Goal: Task Accomplishment & Management: Manage account settings

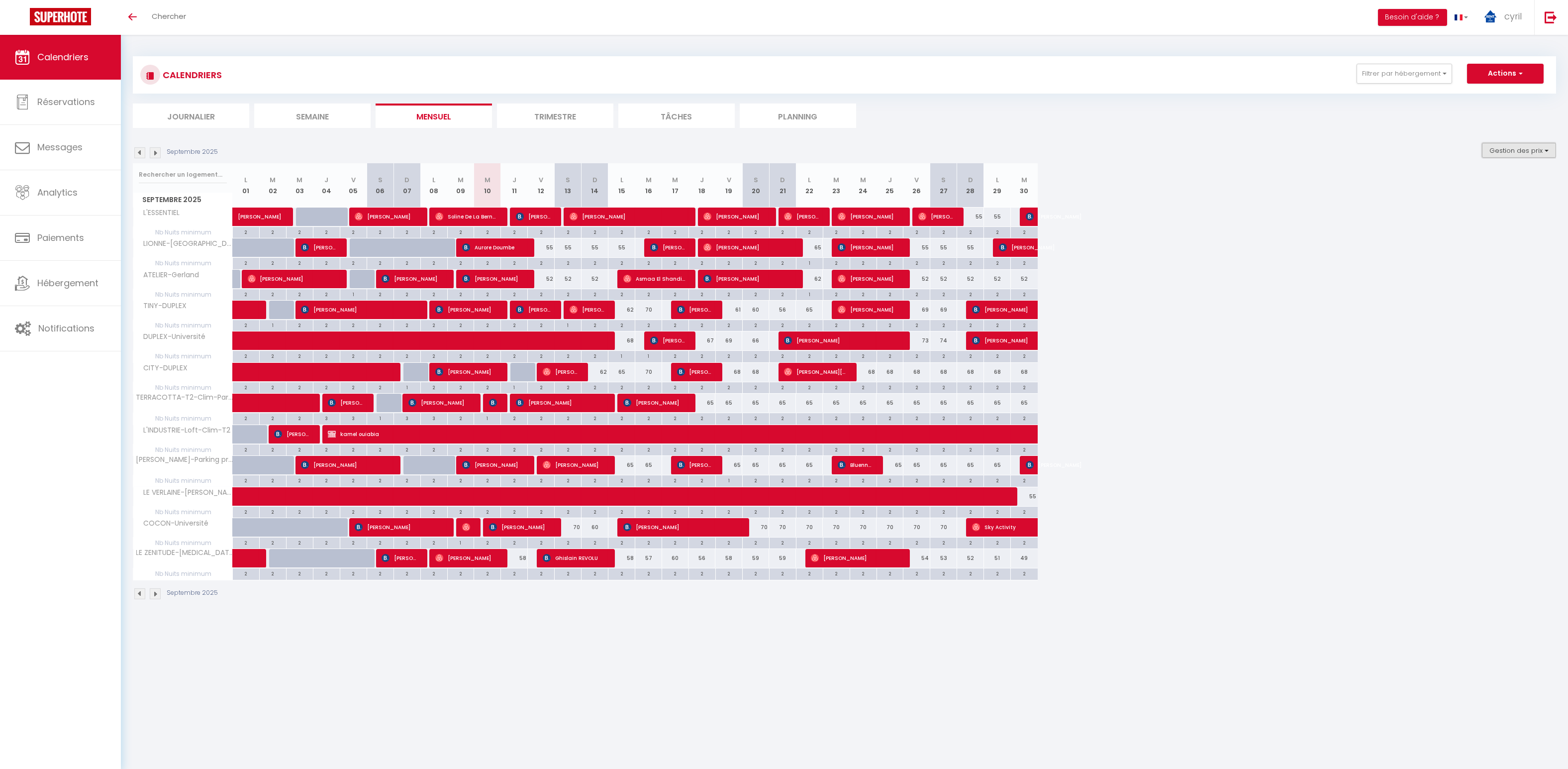
click at [1525, 149] on button "Gestion des prix" at bounding box center [1519, 150] width 74 height 15
click at [1474, 180] on input "Nb Nuits minimum" at bounding box center [1510, 181] width 89 height 10
checkbox input "false"
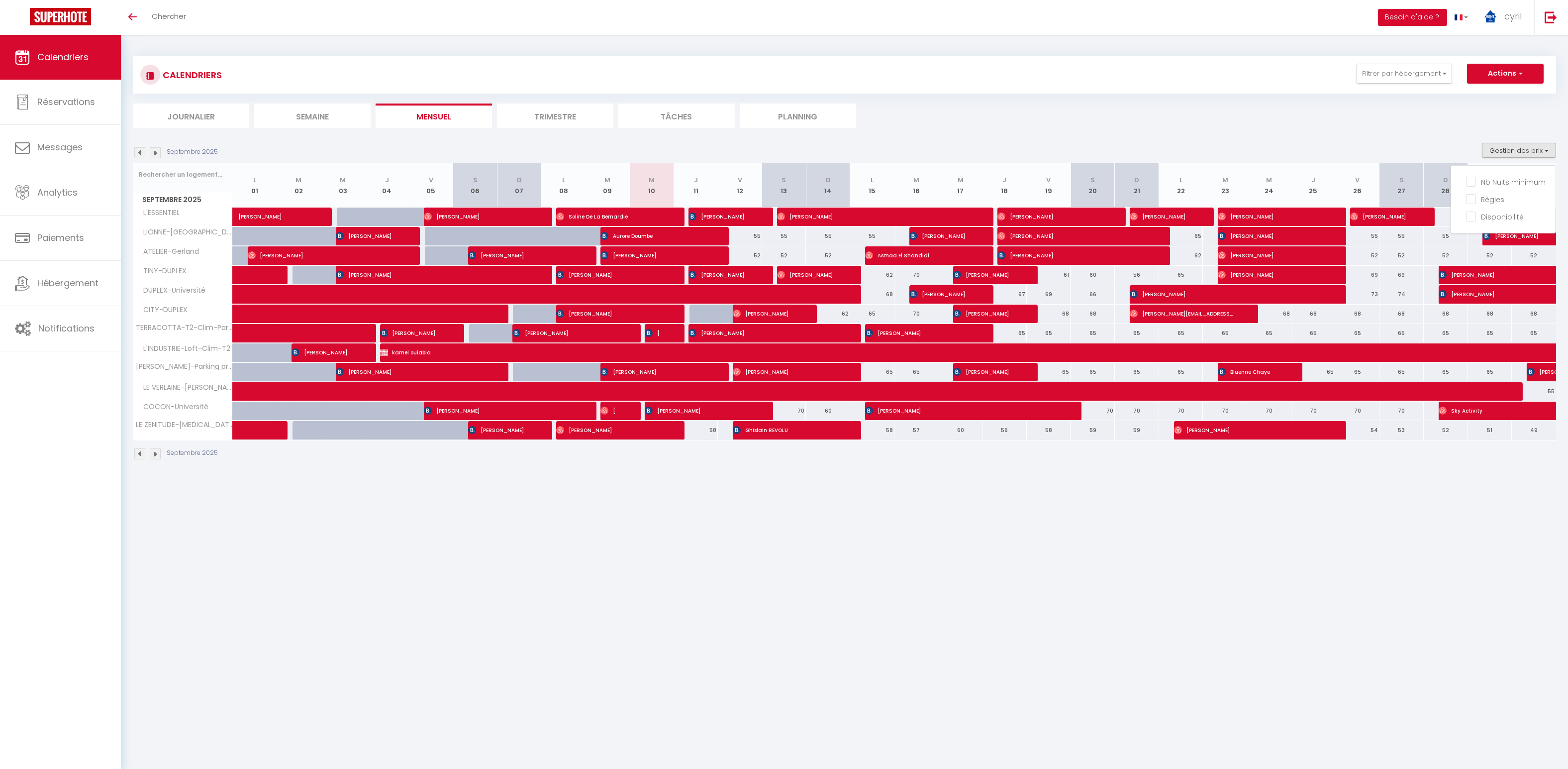
click at [755, 237] on div "55" at bounding box center [740, 236] width 44 height 18
type input "55"
type input "Ven 12 Septembre 2025"
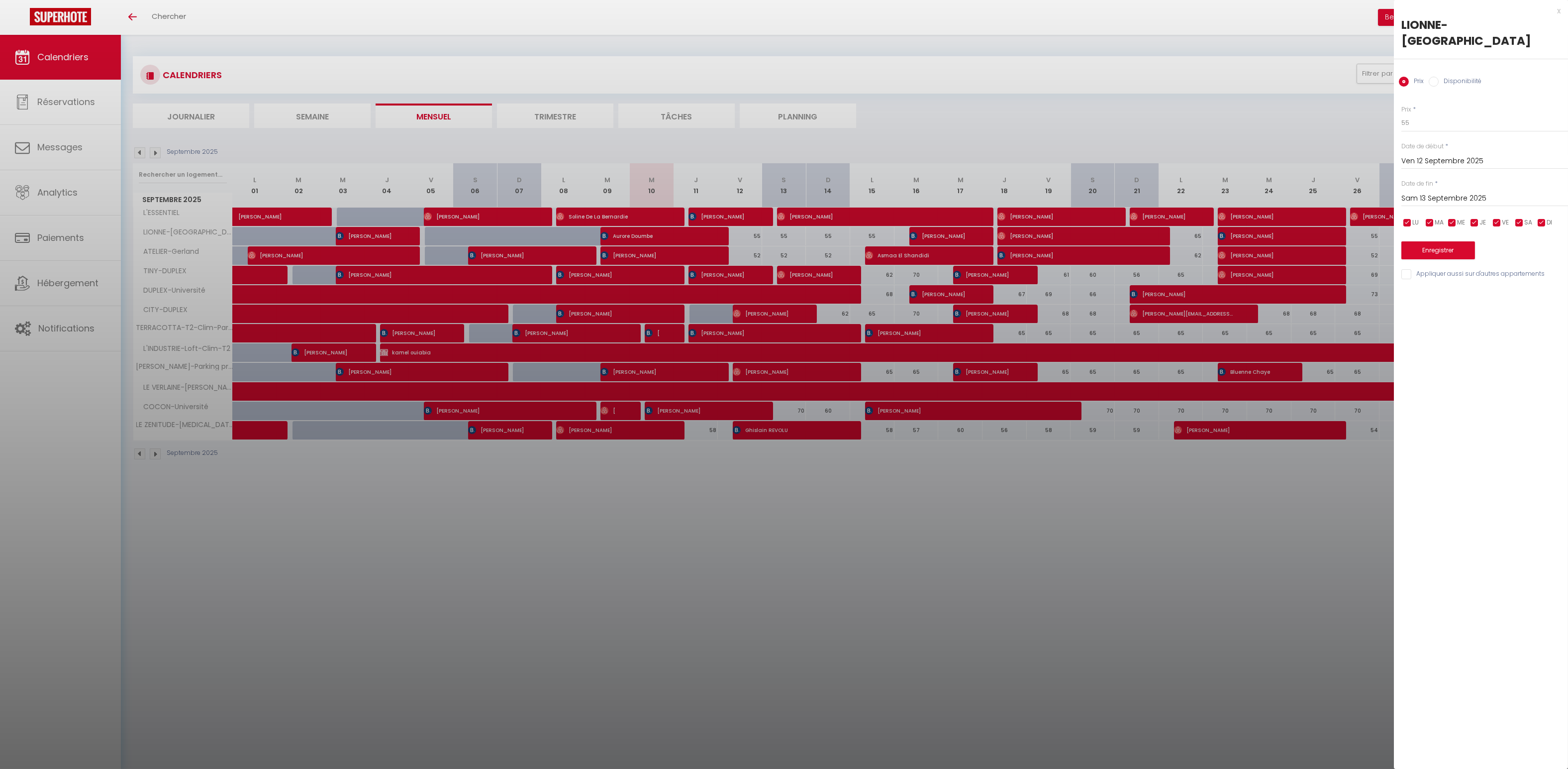
click at [1417, 192] on input "Sam 13 Septembre 2025" at bounding box center [1485, 198] width 167 height 13
drag, startPoint x: 1472, startPoint y: 276, endPoint x: 1471, endPoint y: 263, distance: 13.0
click at [1472, 285] on span "17" at bounding box center [1476, 295] width 21 height 20
type input "Mer 17 Septembre 2025"
drag, startPoint x: 1409, startPoint y: 107, endPoint x: 1367, endPoint y: 101, distance: 42.4
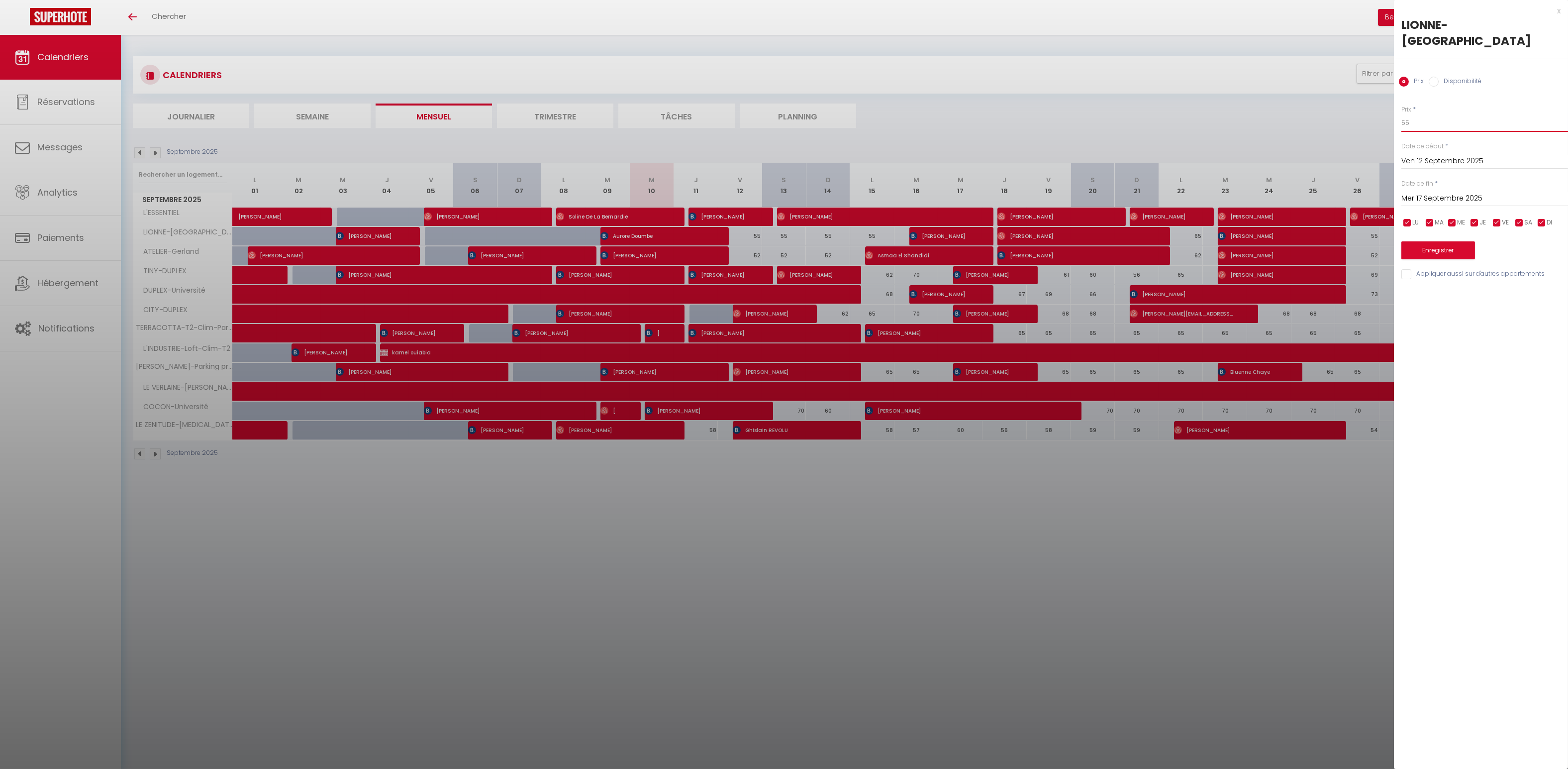
click at [1367, 101] on body "🟢 Des questions ou besoin d'assistance pour la migration AirBnB? Connectez-vous…" at bounding box center [784, 419] width 1568 height 769
type input "52"
click at [1449, 241] on button "Enregistrer" at bounding box center [1438, 250] width 74 height 18
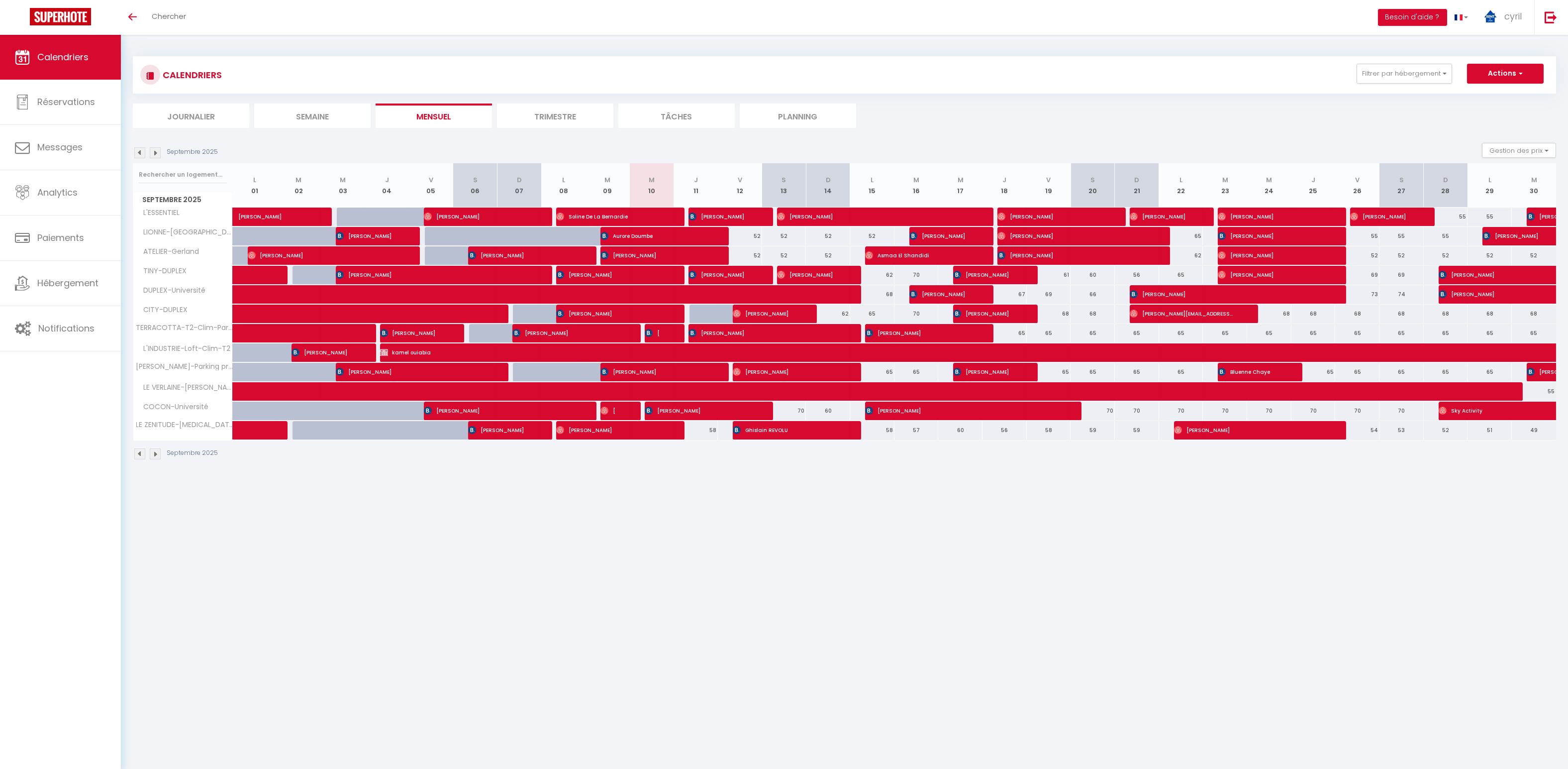
click at [799, 408] on div "70" at bounding box center [784, 411] width 44 height 18
type input "70"
type input "Sam 13 Septembre 2025"
type input "Dim 14 Septembre 2025"
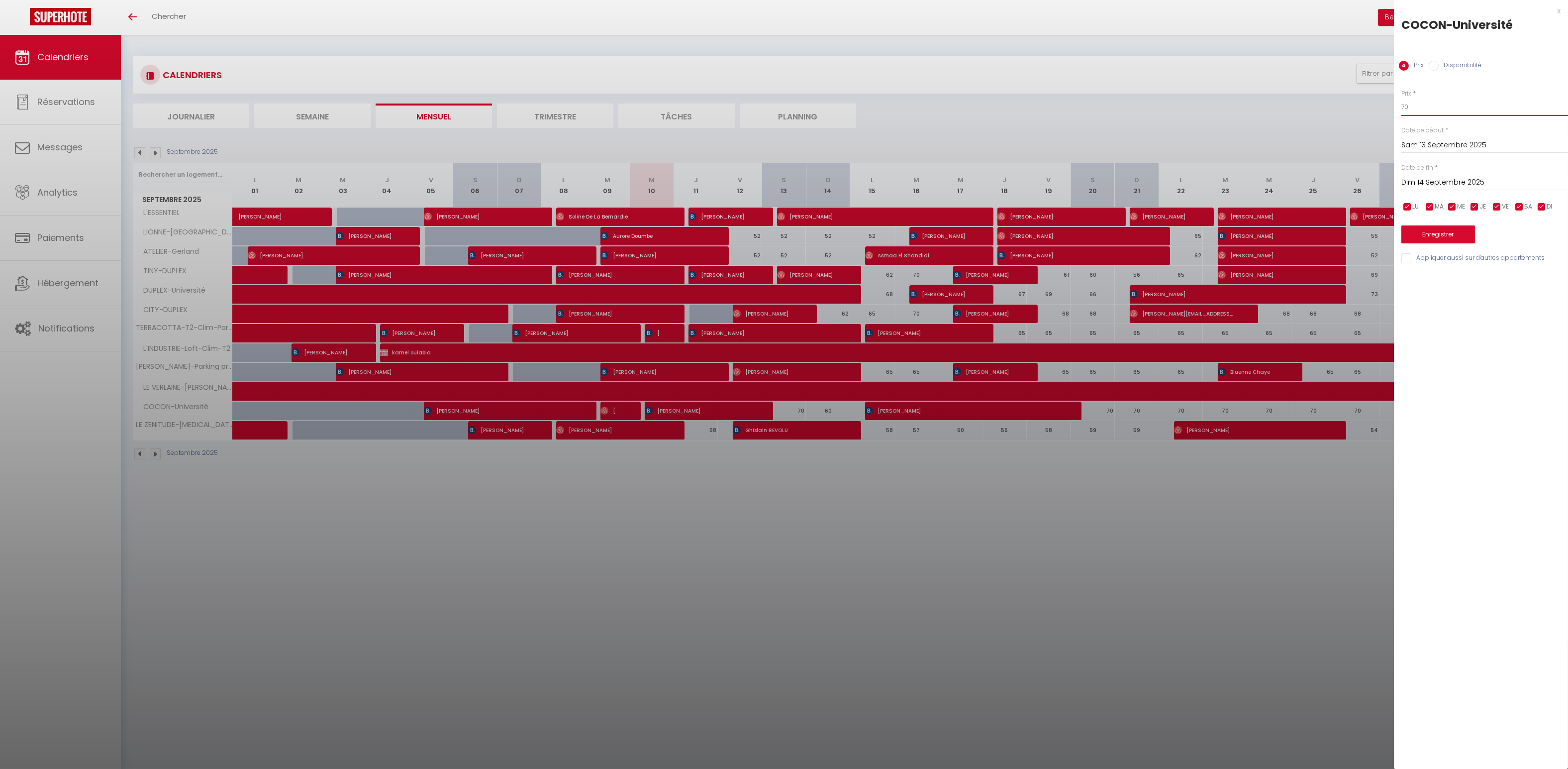
drag, startPoint x: 1417, startPoint y: 110, endPoint x: 1393, endPoint y: 108, distance: 24.1
click at [1397, 107] on div "Prix * 70 Statut * Disponible Indisponible Date de début * [DATE] < [DATE] > Di…" at bounding box center [1481, 170] width 174 height 188
type input "65"
click at [1430, 237] on button "Enregistrer" at bounding box center [1438, 234] width 74 height 18
